Goal: Entertainment & Leisure: Consume media (video, audio)

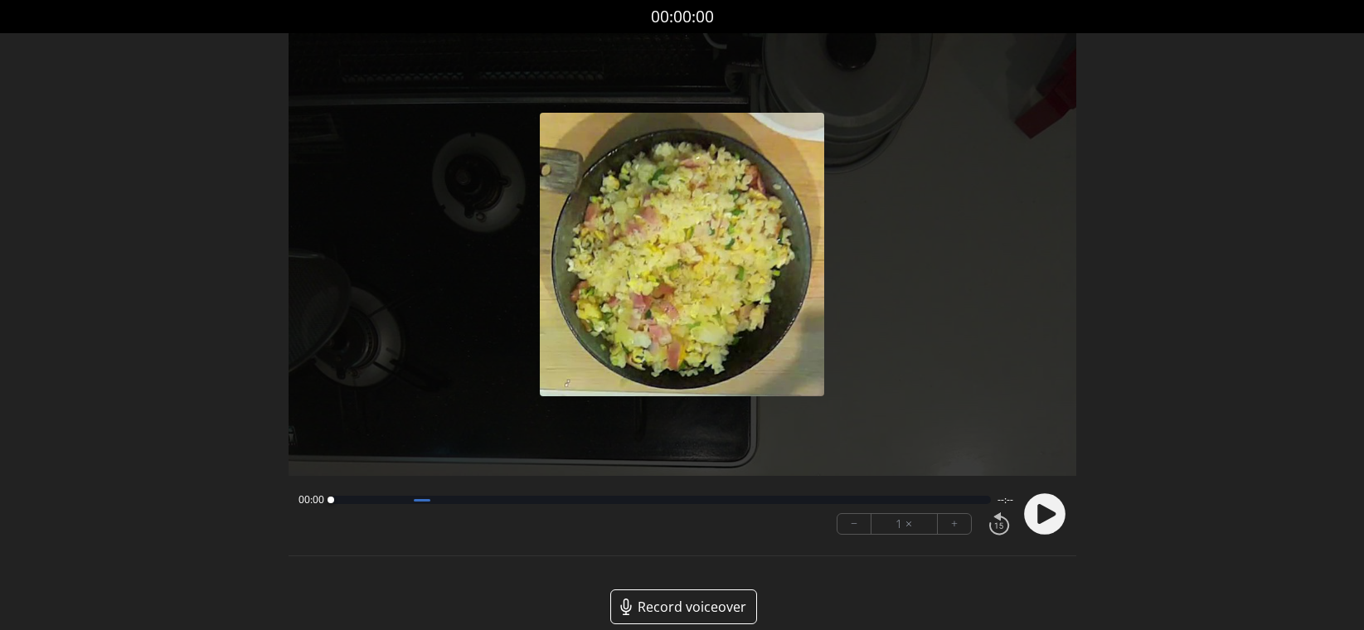
click at [1047, 520] on icon at bounding box center [1044, 514] width 43 height 43
click at [894, 501] on div at bounding box center [656, 500] width 650 height 8
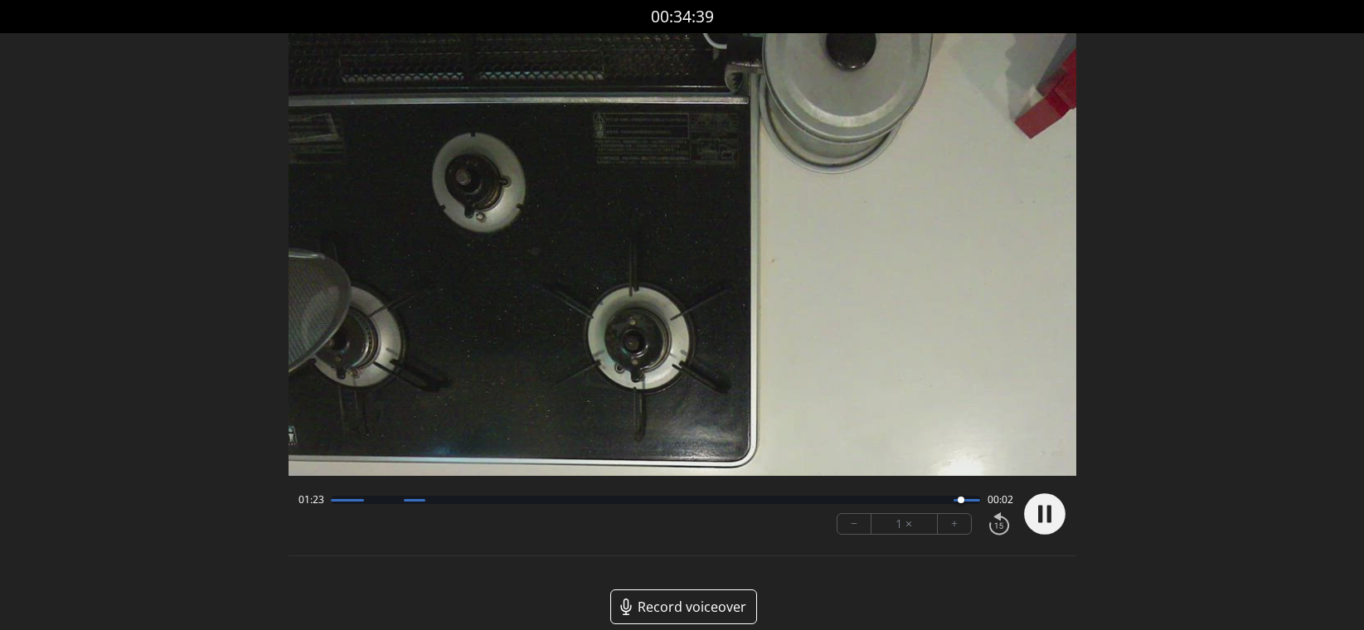
click at [887, 500] on div at bounding box center [656, 500] width 650 height 8
click at [777, 500] on div at bounding box center [656, 500] width 650 height 8
click at [1045, 519] on icon at bounding box center [1046, 514] width 18 height 20
click at [628, 502] on div at bounding box center [656, 500] width 650 height 8
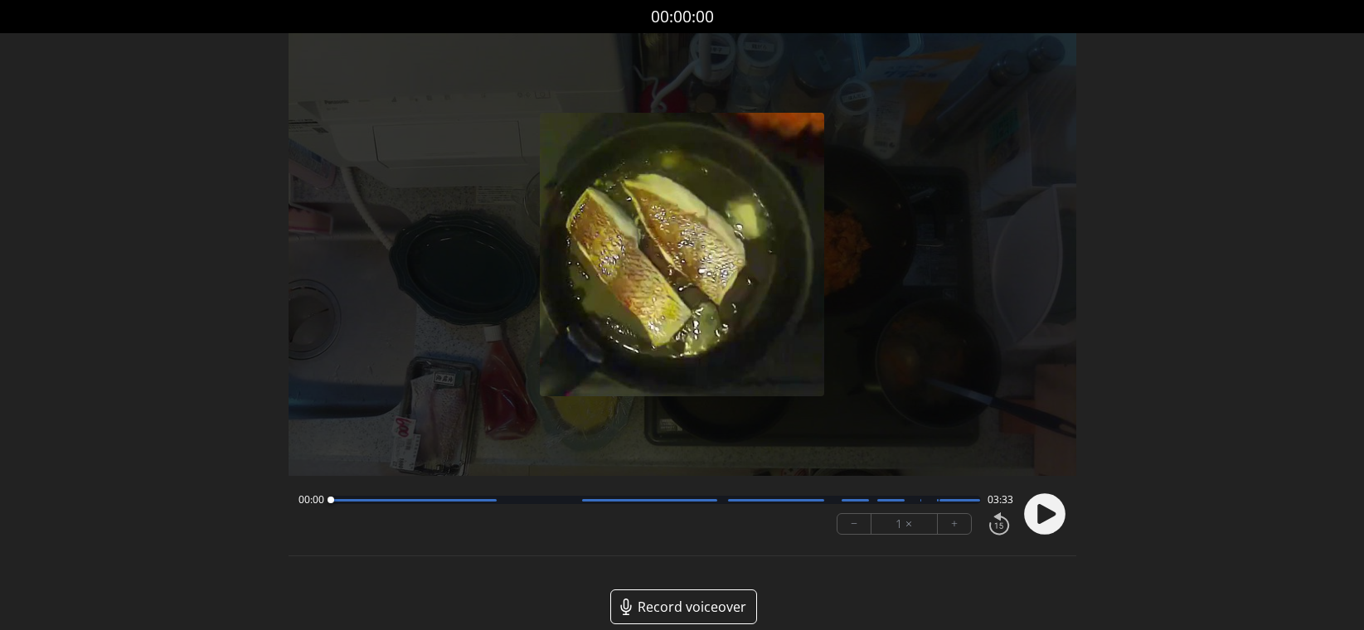
click at [1054, 514] on icon at bounding box center [1046, 514] width 18 height 20
click at [951, 528] on button "+" at bounding box center [954, 524] width 33 height 20
click at [951, 529] on button "+" at bounding box center [954, 524] width 33 height 20
click at [944, 505] on div "00:36 02:56" at bounding box center [656, 499] width 715 height 13
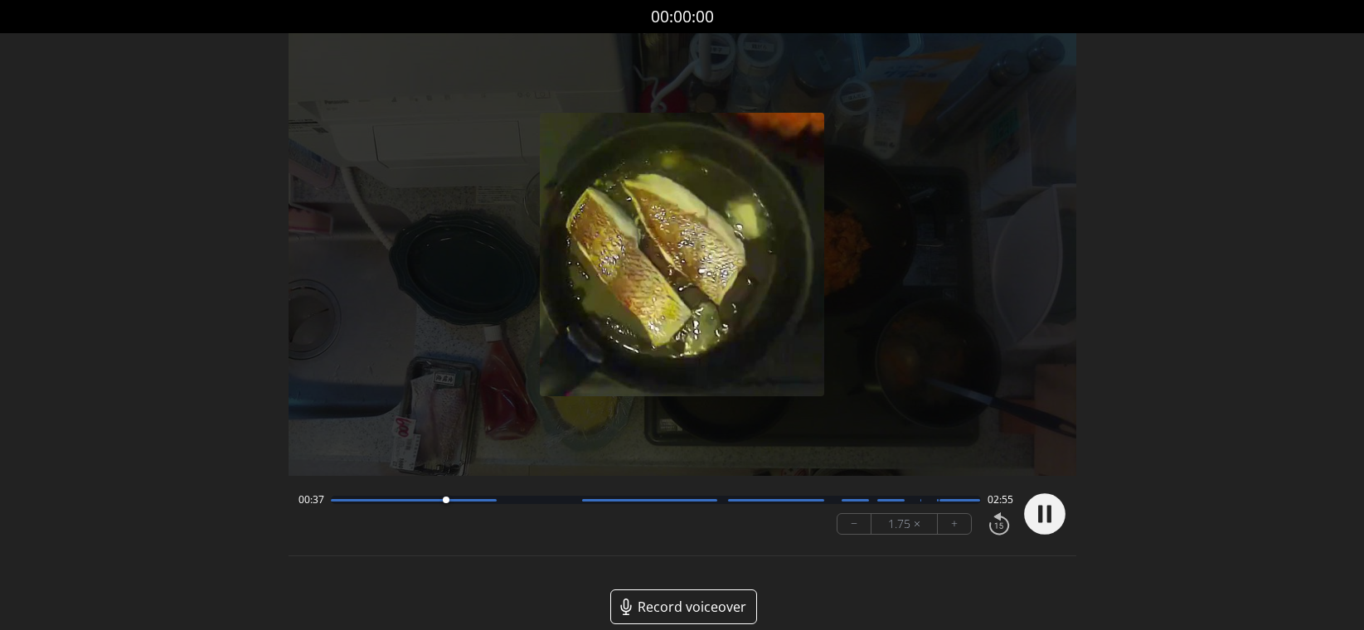
click at [944, 503] on div at bounding box center [656, 500] width 650 height 8
